Goal: Task Accomplishment & Management: Manage account settings

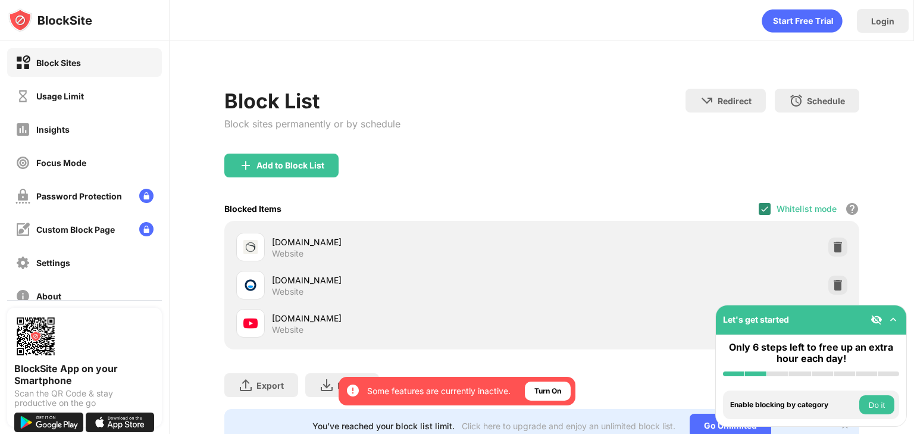
scroll to position [50, 0]
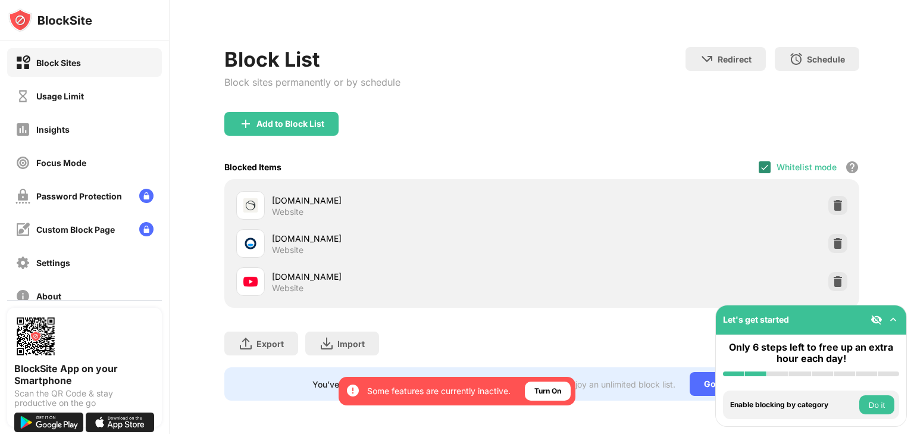
click at [759, 161] on div at bounding box center [765, 167] width 12 height 12
click at [761, 164] on div "Whitelist mode Block all websites except for those in your whitelist. Whitelist…" at bounding box center [809, 167] width 101 height 24
click at [759, 161] on div at bounding box center [765, 167] width 12 height 12
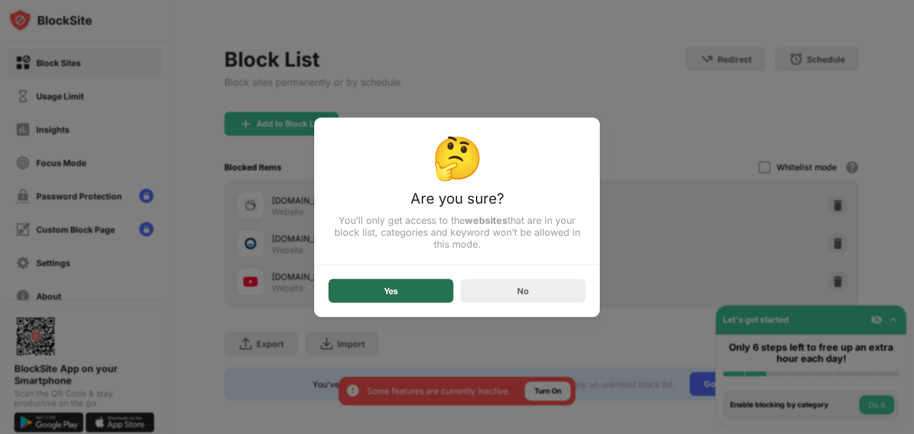
click at [396, 292] on div "Yes" at bounding box center [391, 291] width 14 height 10
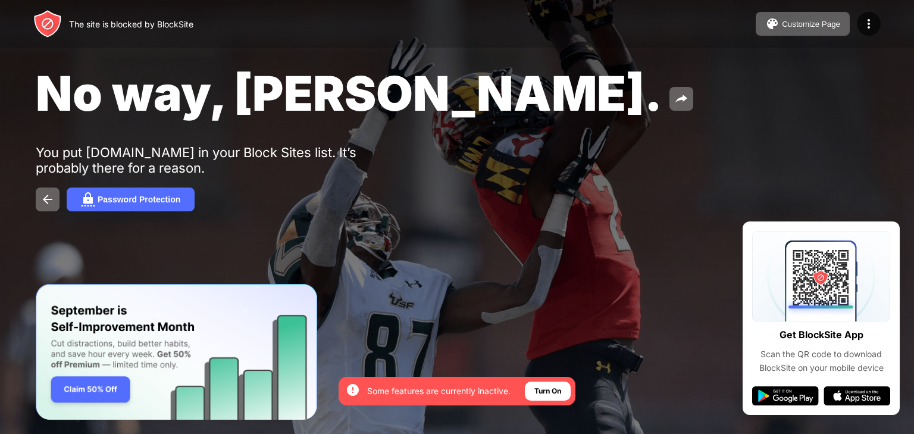
click at [73, 29] on div "The site is blocked by BlockSite" at bounding box center [113, 24] width 160 height 29
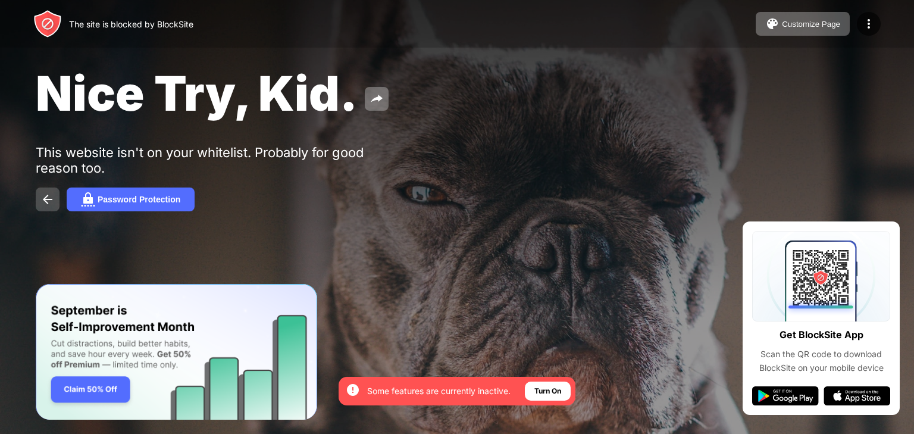
click at [48, 195] on img at bounding box center [47, 199] width 14 height 14
click at [47, 193] on img at bounding box center [47, 199] width 14 height 14
click at [46, 198] on img at bounding box center [47, 199] width 14 height 14
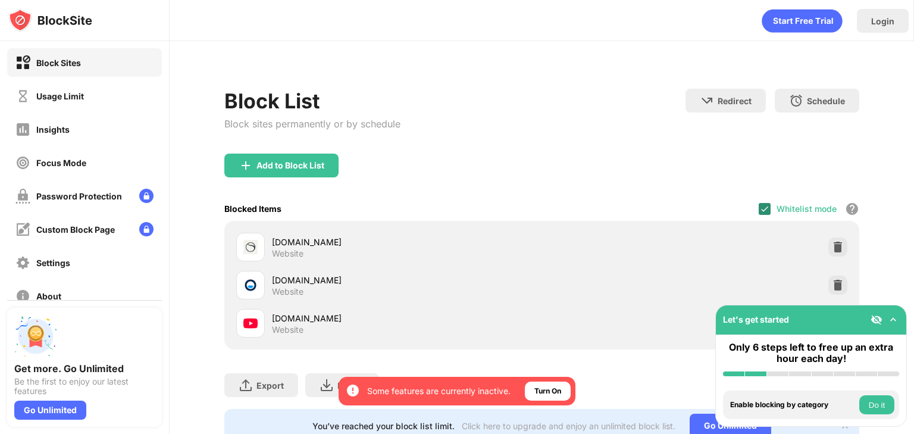
click at [764, 205] on div "Whitelist mode Block all websites except for those in your whitelist. Whitelist…" at bounding box center [809, 208] width 101 height 24
click at [760, 205] on img at bounding box center [765, 209] width 10 height 10
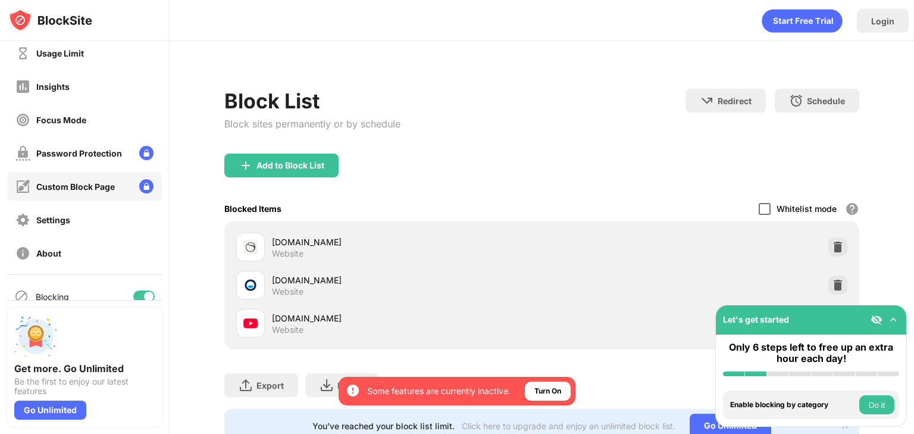
scroll to position [60, 0]
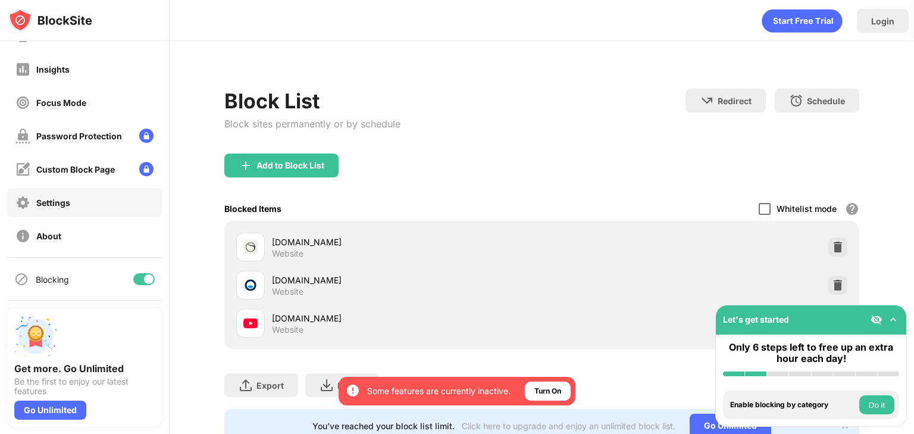
click at [78, 194] on div "Settings" at bounding box center [84, 202] width 155 height 29
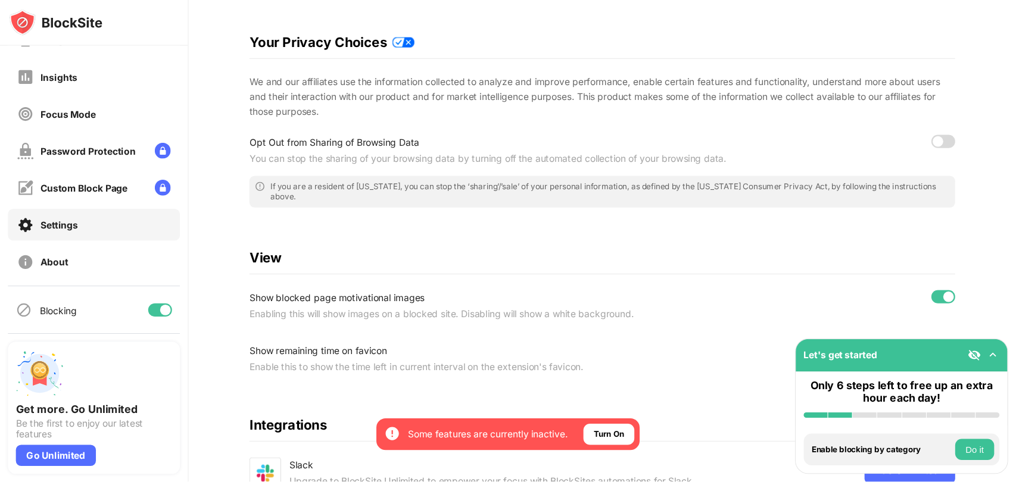
scroll to position [336, 0]
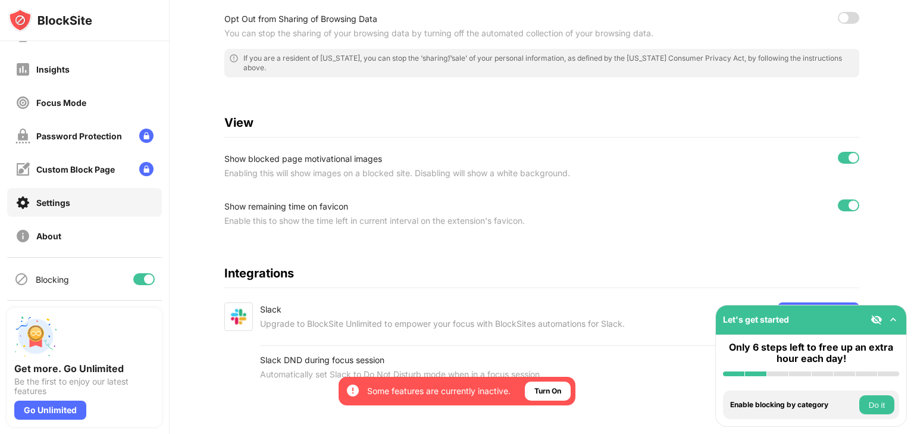
click at [891, 318] on img at bounding box center [894, 320] width 12 height 12
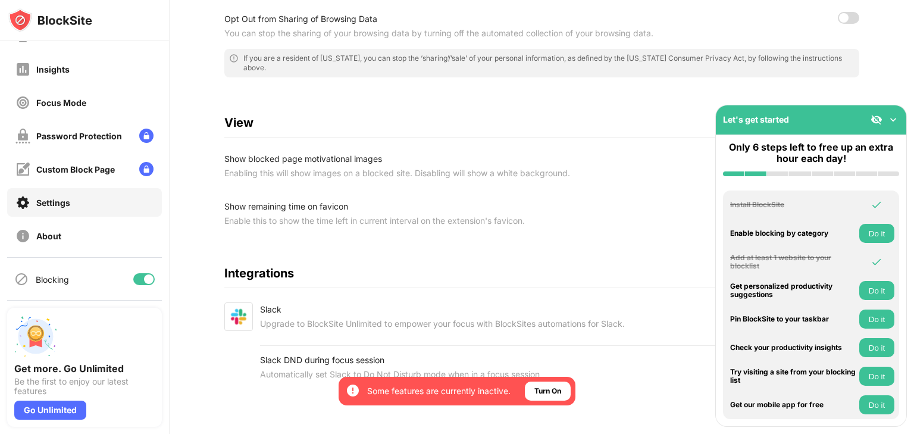
click at [894, 116] on img at bounding box center [894, 120] width 12 height 12
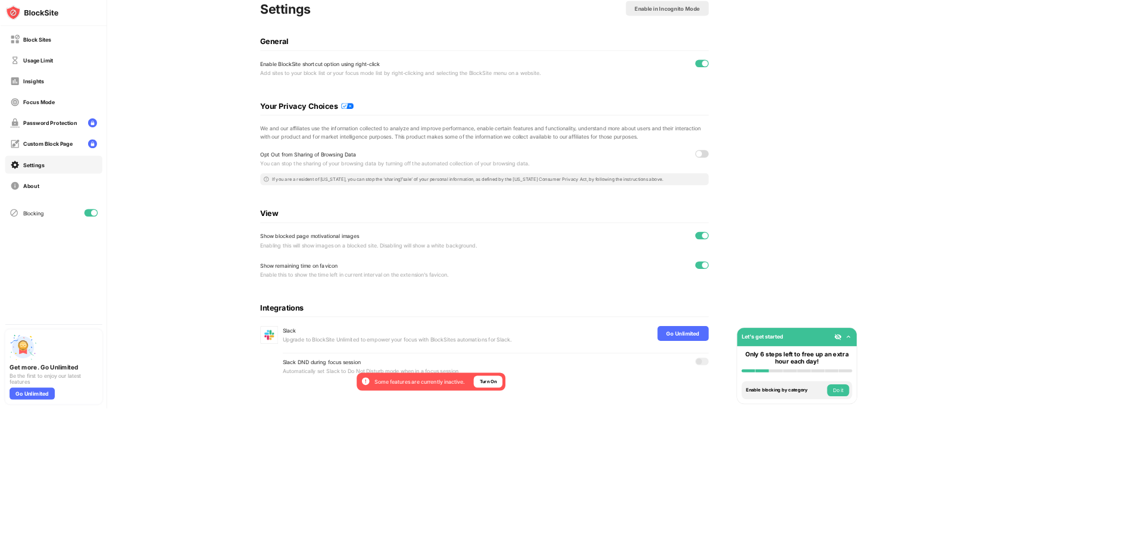
scroll to position [0, 0]
